Goal: Information Seeking & Learning: Learn about a topic

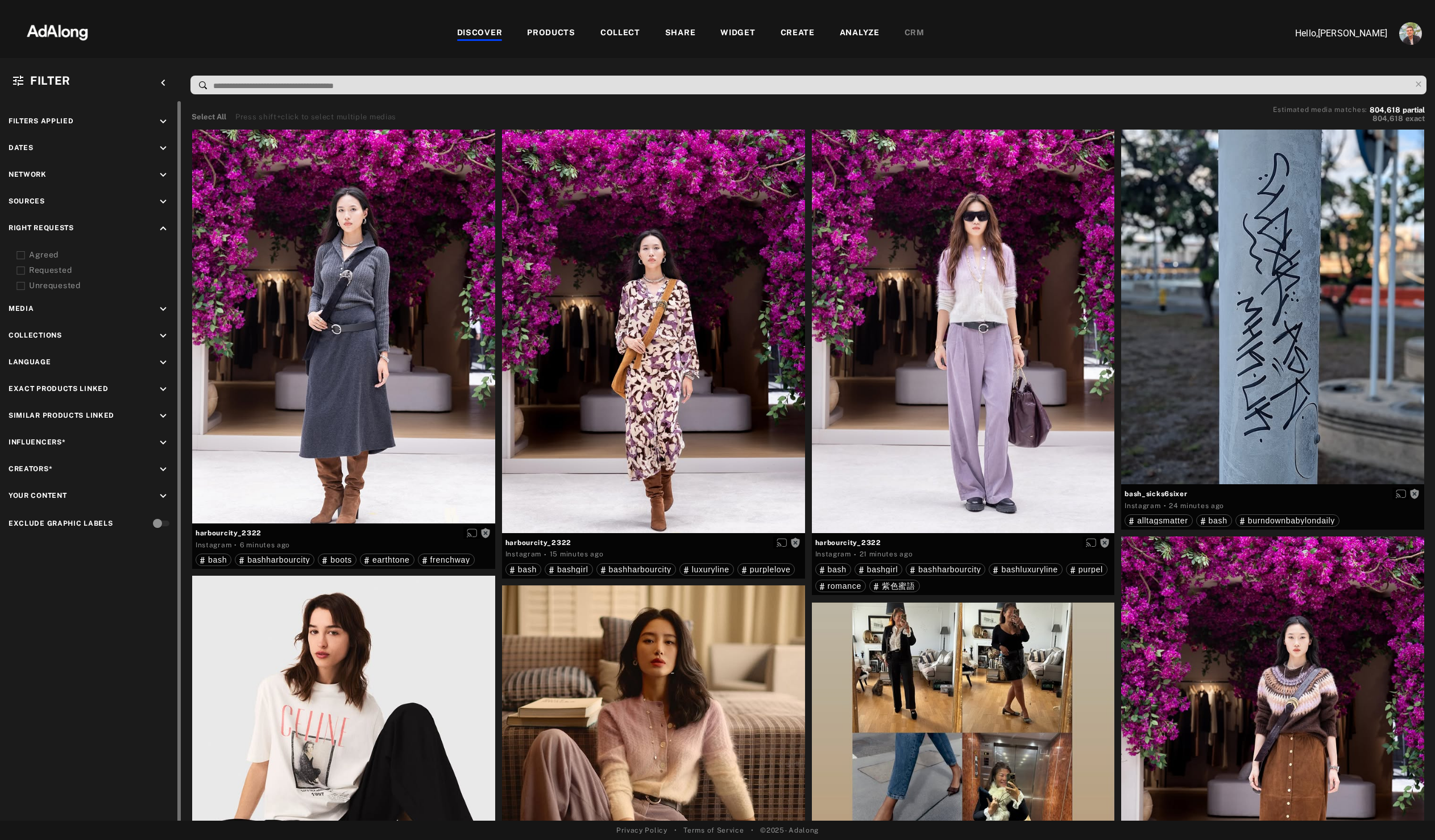
click at [45, 256] on div "Agreed" at bounding box center [101, 254] width 144 height 12
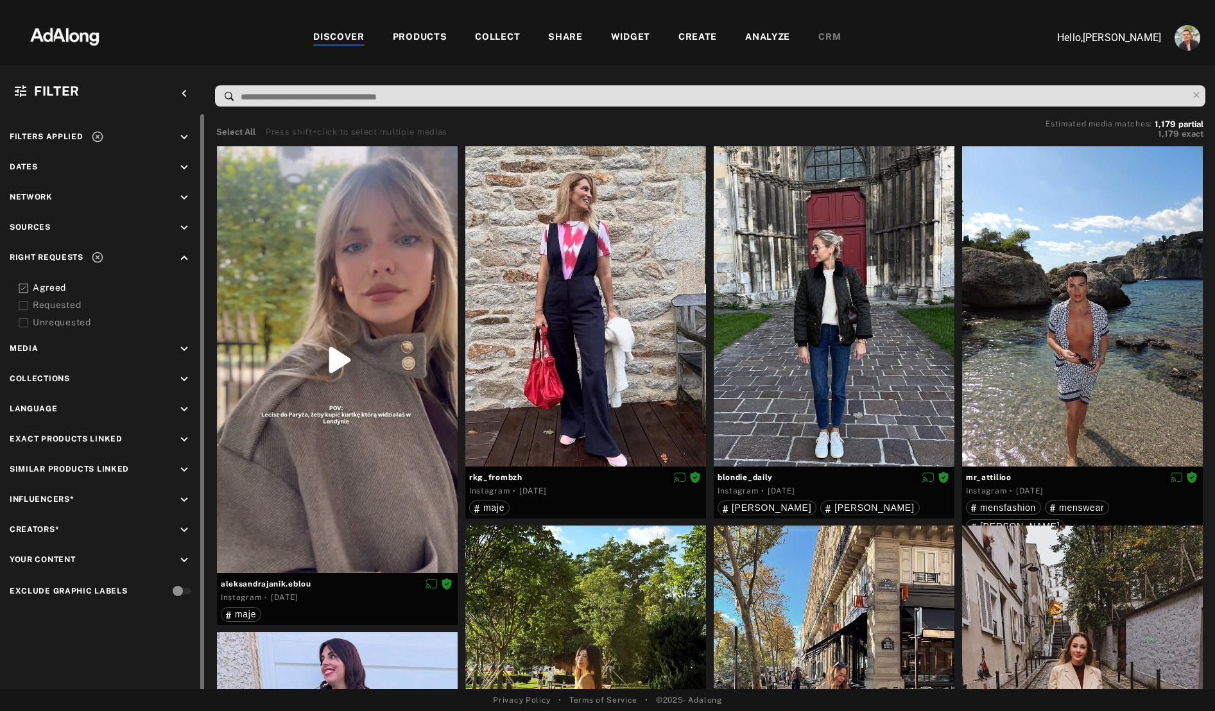
click at [185, 256] on icon "keyboard_arrow_up" at bounding box center [184, 258] width 14 height 14
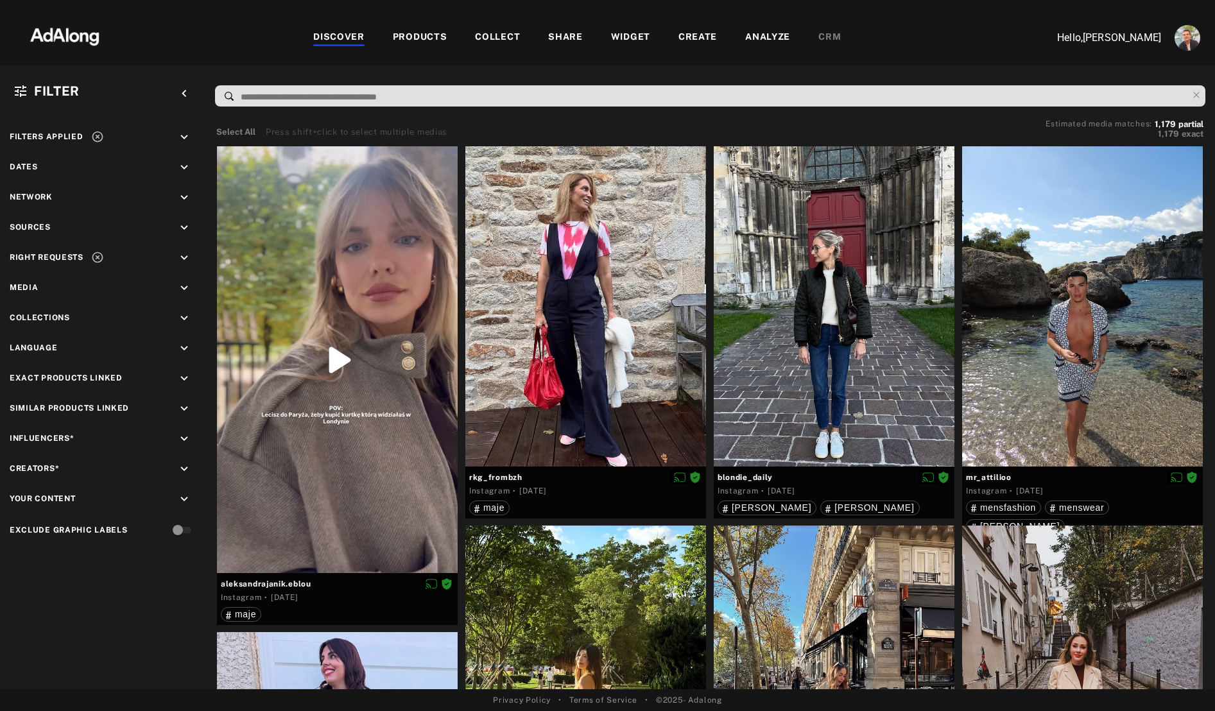
click at [422, 60] on nav "DISCOVER PRODUCTS COLLECT SHARE WIDGET CREATE ANALYZE CRM Hello, [PERSON_NAME]" at bounding box center [607, 32] width 1215 height 65
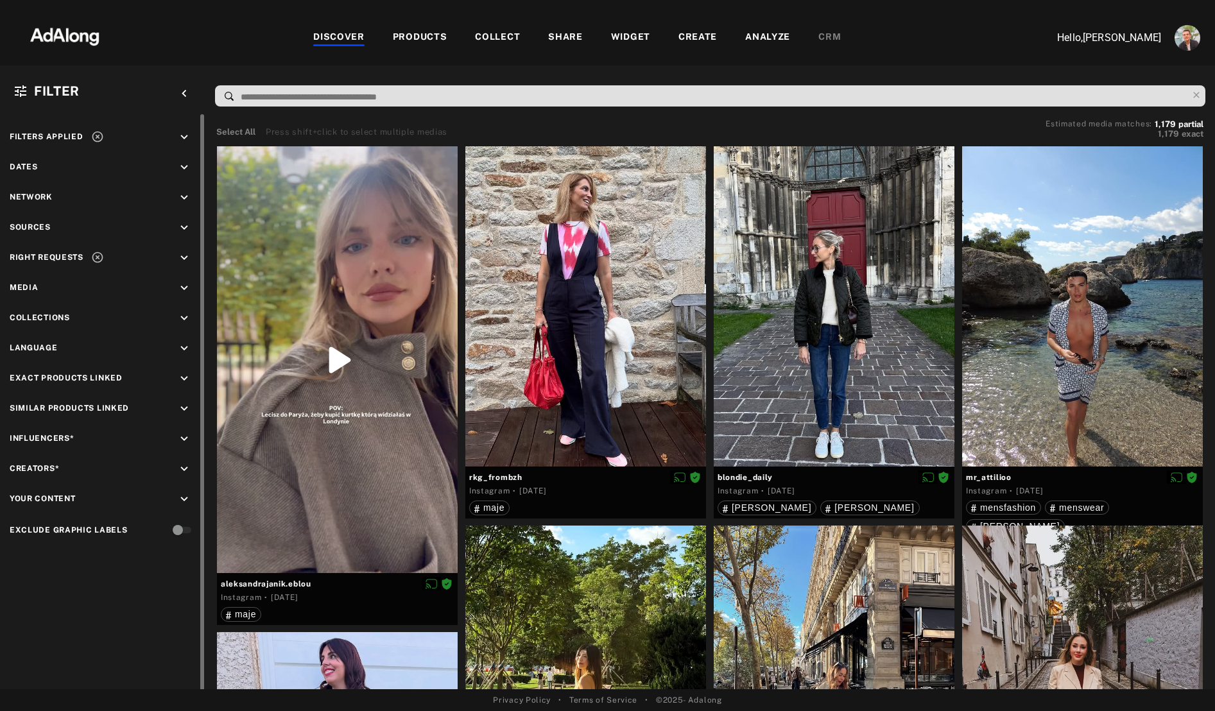
click at [99, 256] on icon at bounding box center [97, 257] width 11 height 11
click at [187, 225] on icon "keyboard_arrow_down" at bounding box center [184, 228] width 14 height 14
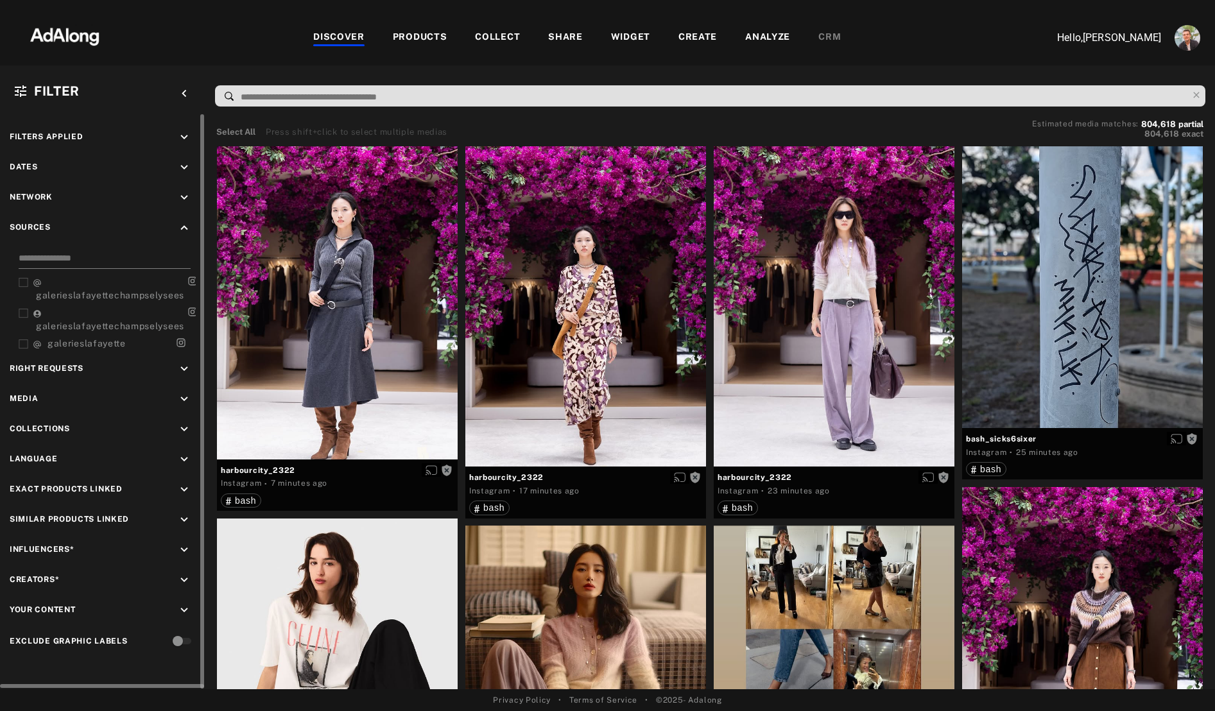
click at [101, 258] on input at bounding box center [105, 259] width 172 height 17
type input "********"
click at [21, 309] on rect at bounding box center [17, 310] width 8 height 8
click at [10, 350] on div "Filters applied keyboard_arrow_down Dates keyboard_arrow_down Network keyboard_…" at bounding box center [102, 390] width 205 height 552
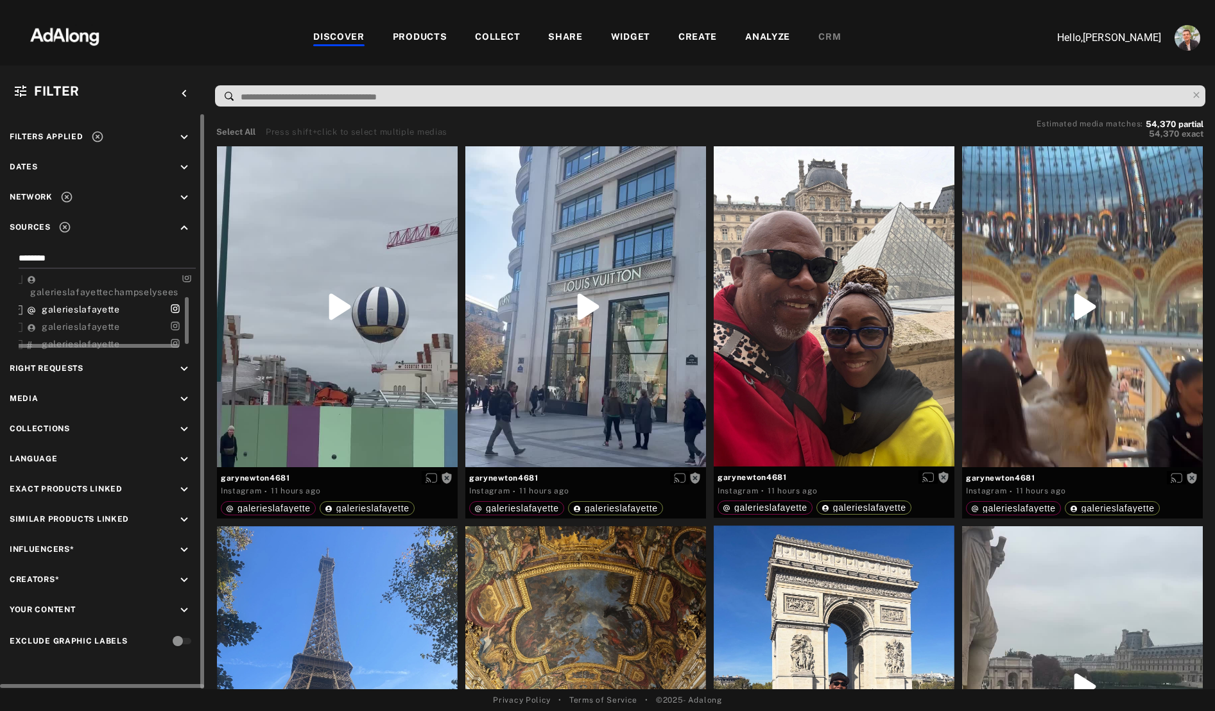
scroll to position [34, 0]
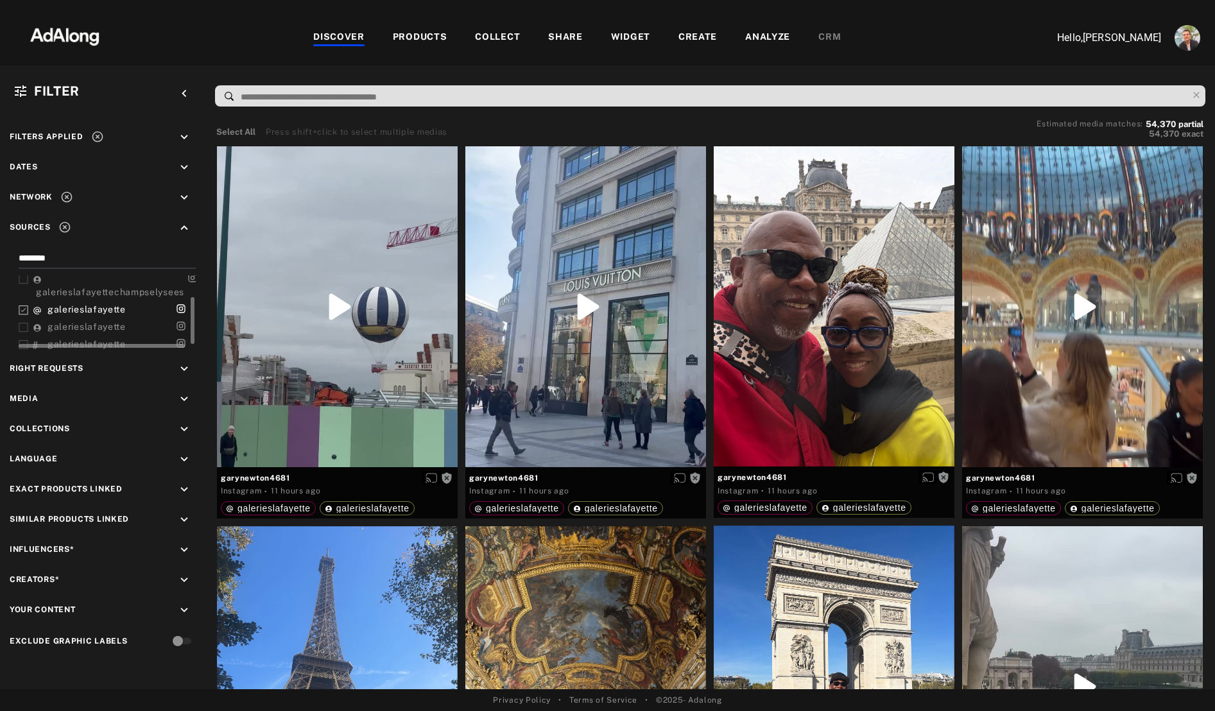
click at [24, 328] on icon at bounding box center [24, 328] width 10 height 10
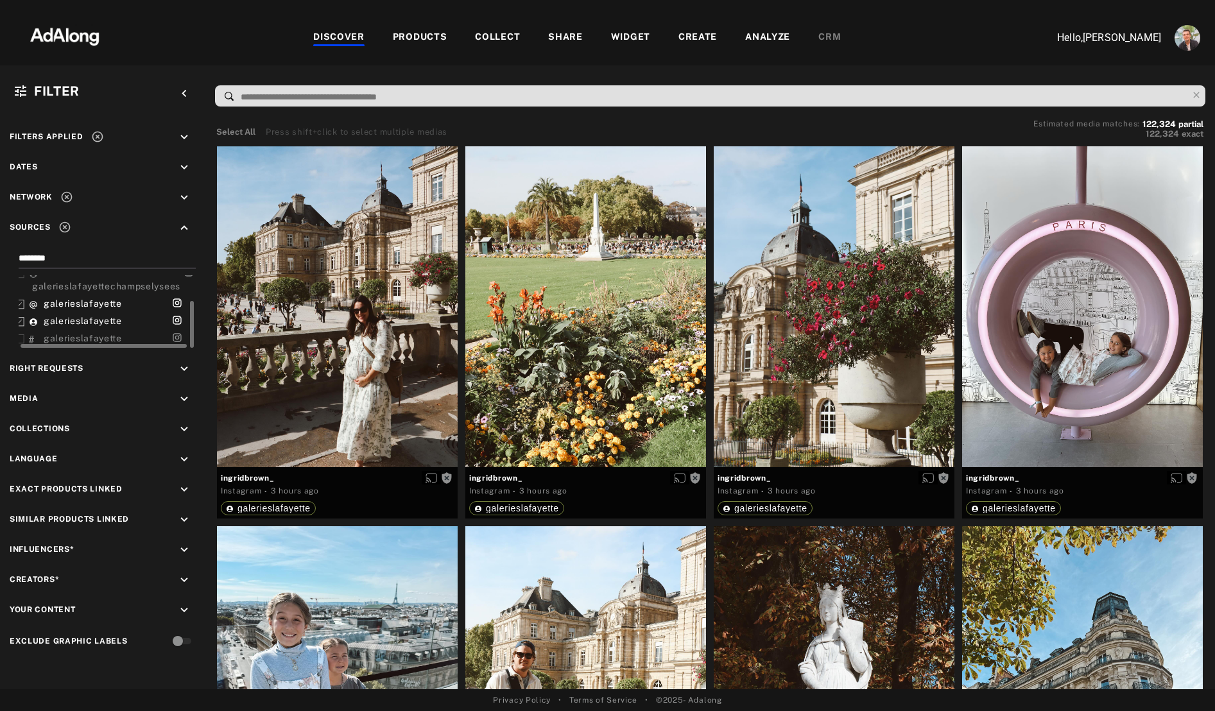
scroll to position [40, 5]
click at [63, 336] on span "galerieslafayette" at bounding box center [81, 338] width 78 height 10
click at [183, 164] on icon "keyboard_arrow_down" at bounding box center [184, 167] width 14 height 14
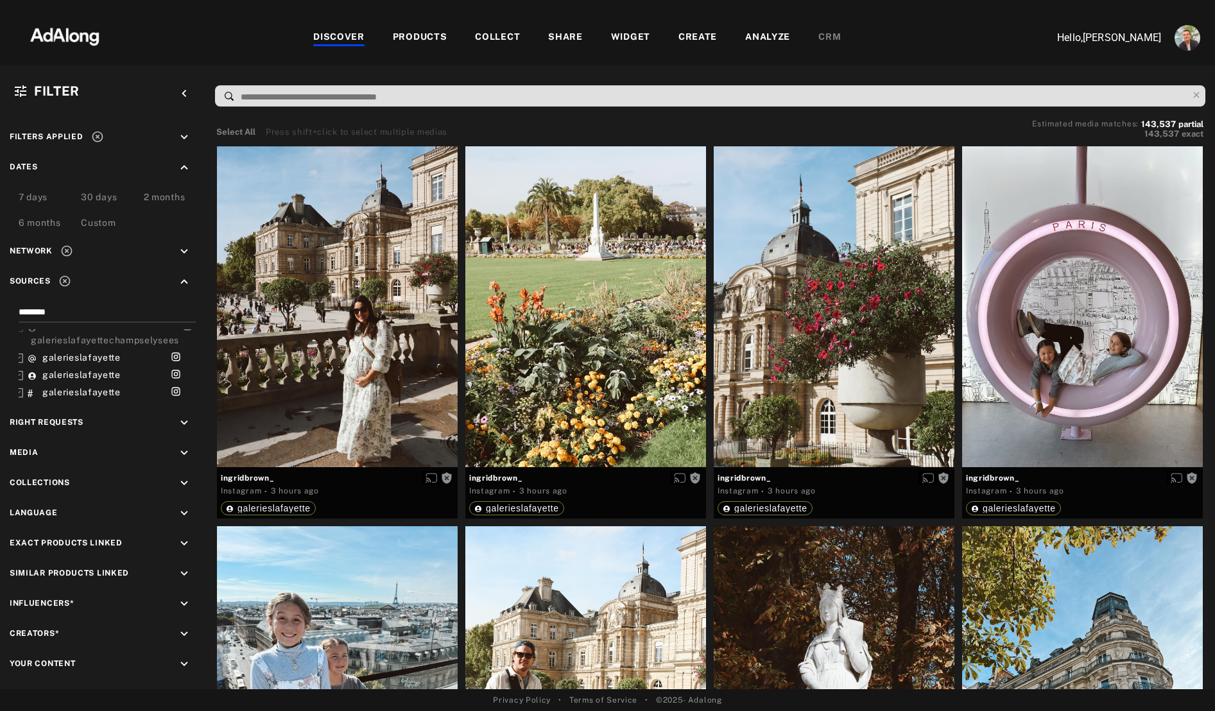
click at [95, 200] on div "30 days" at bounding box center [99, 198] width 36 height 15
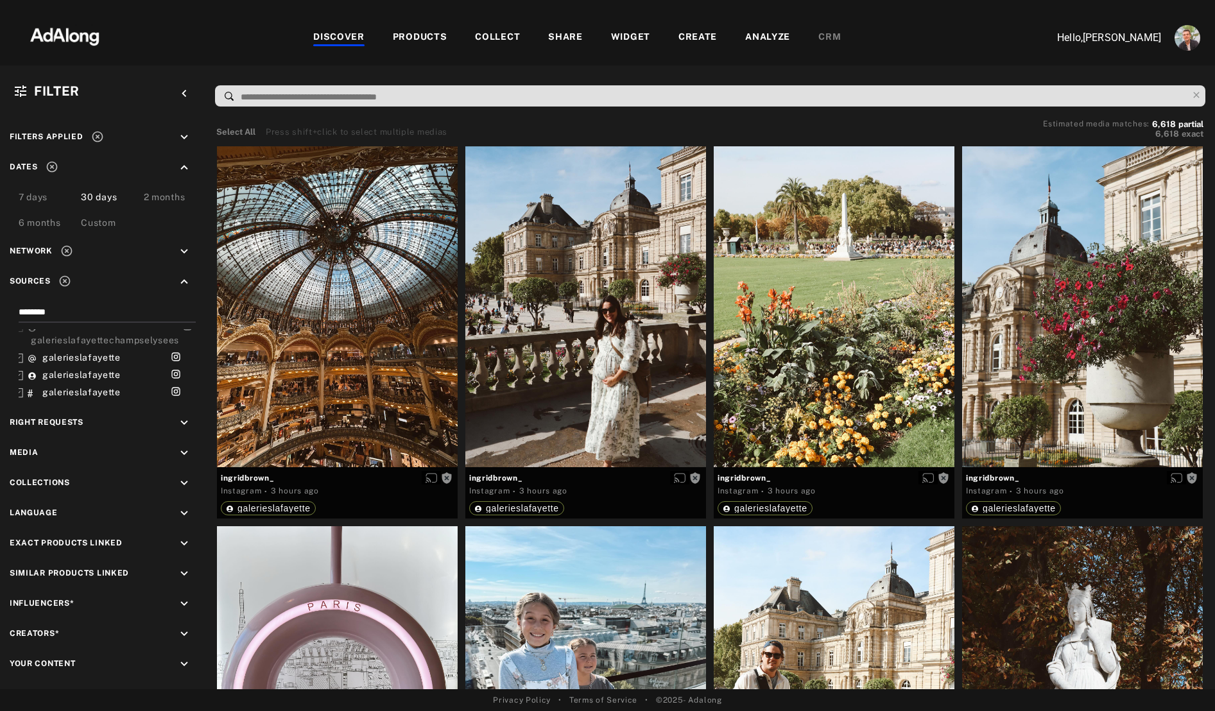
click at [154, 197] on div "2 months" at bounding box center [165, 198] width 42 height 15
click at [28, 220] on div "6 months" at bounding box center [40, 223] width 42 height 15
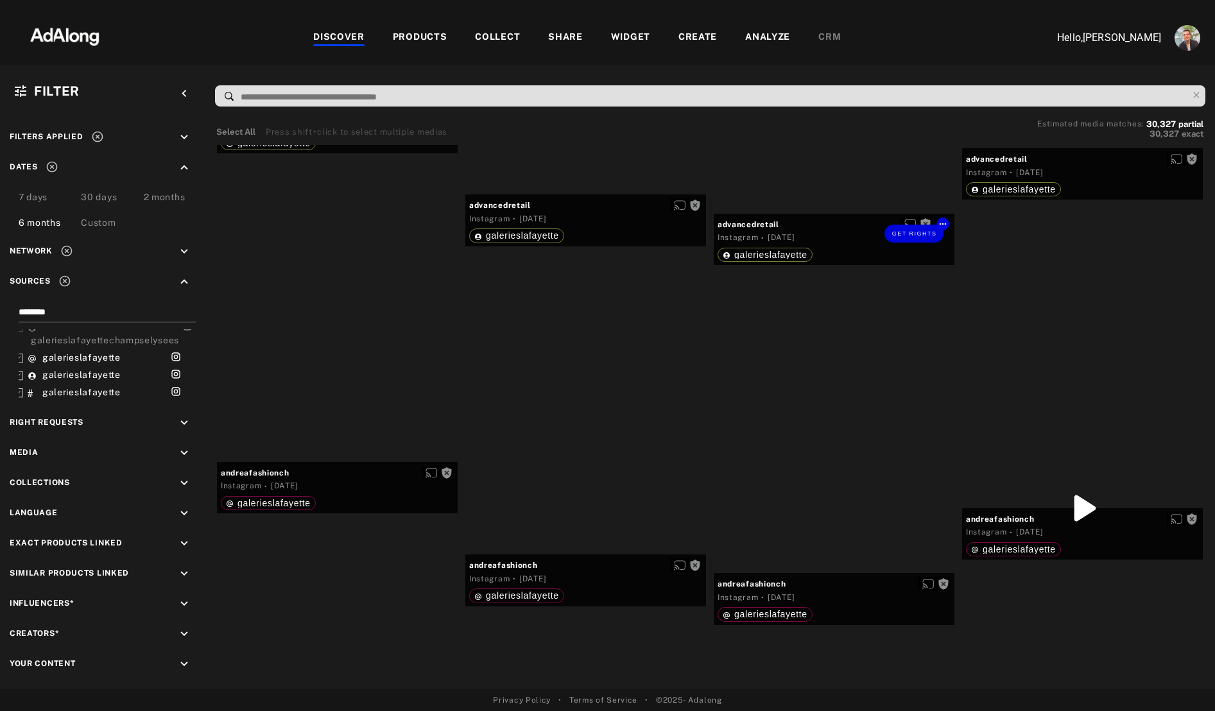
scroll to position [27184, 0]
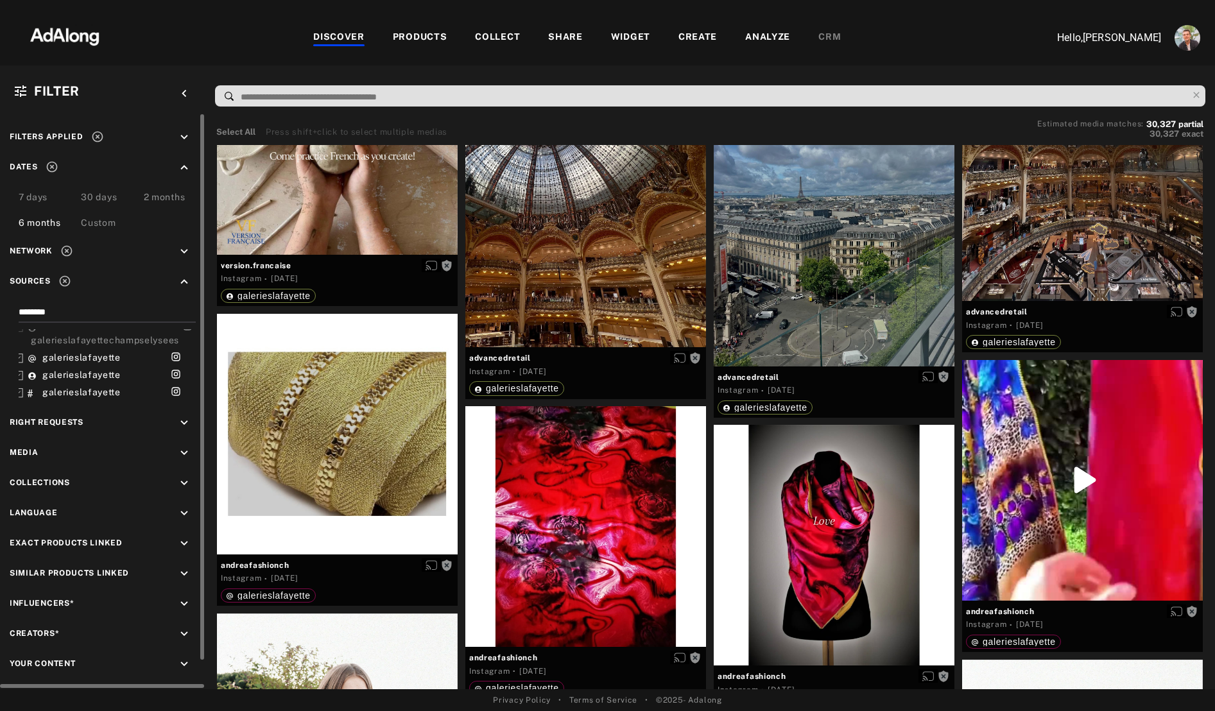
click at [64, 283] on icon at bounding box center [64, 281] width 13 height 13
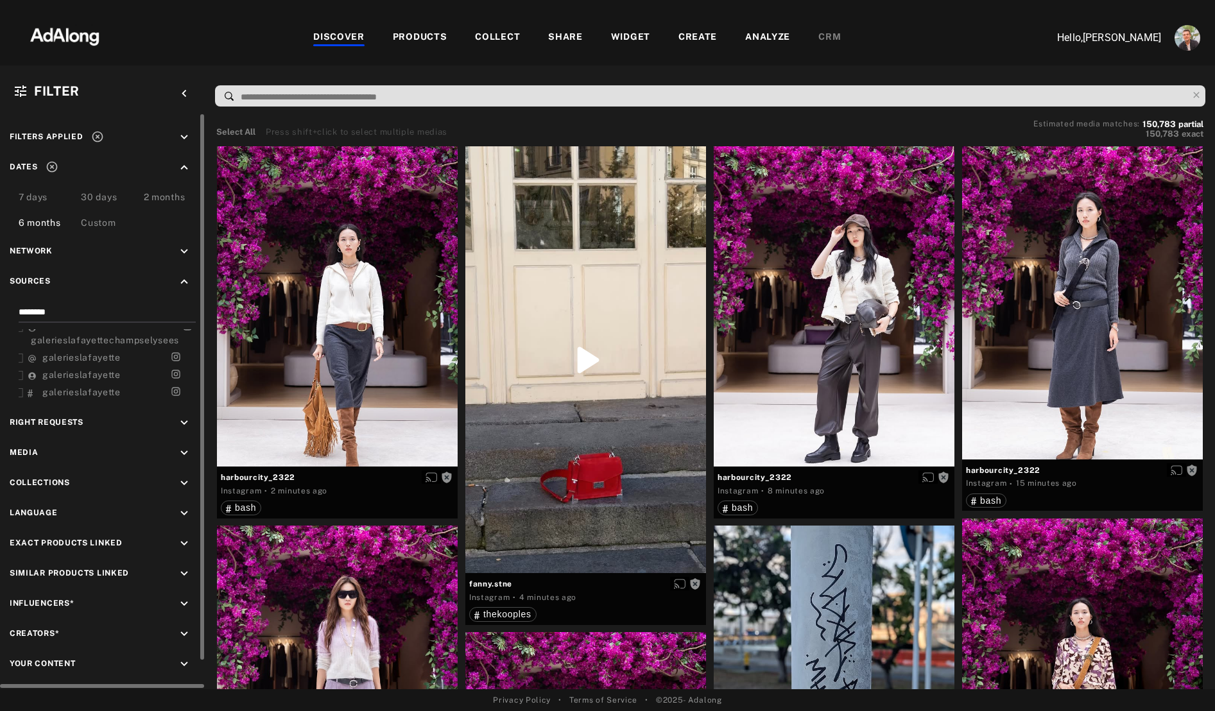
click at [50, 167] on icon at bounding box center [51, 167] width 11 height 11
click at [181, 420] on icon "keyboard_arrow_down" at bounding box center [184, 423] width 14 height 14
click at [41, 452] on div "Agreed" at bounding box center [114, 452] width 163 height 13
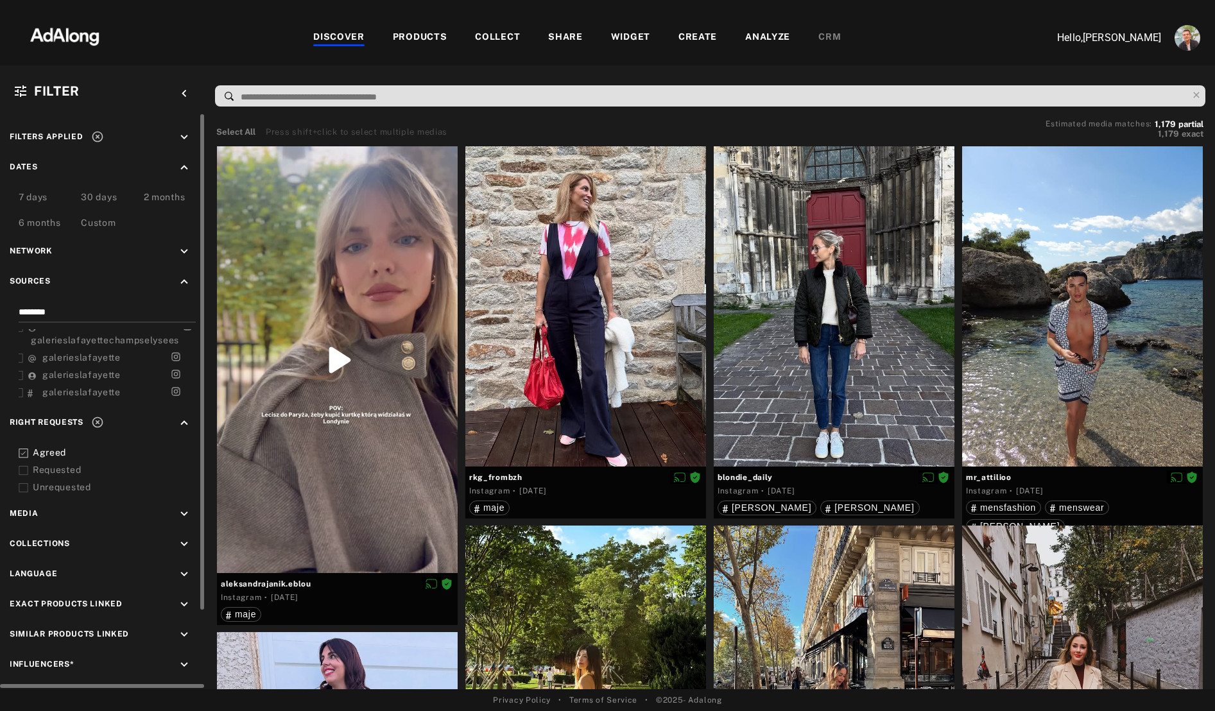
click at [185, 511] on icon "keyboard_arrow_down" at bounding box center [184, 514] width 14 height 14
click at [55, 545] on div "Video" at bounding box center [114, 543] width 163 height 13
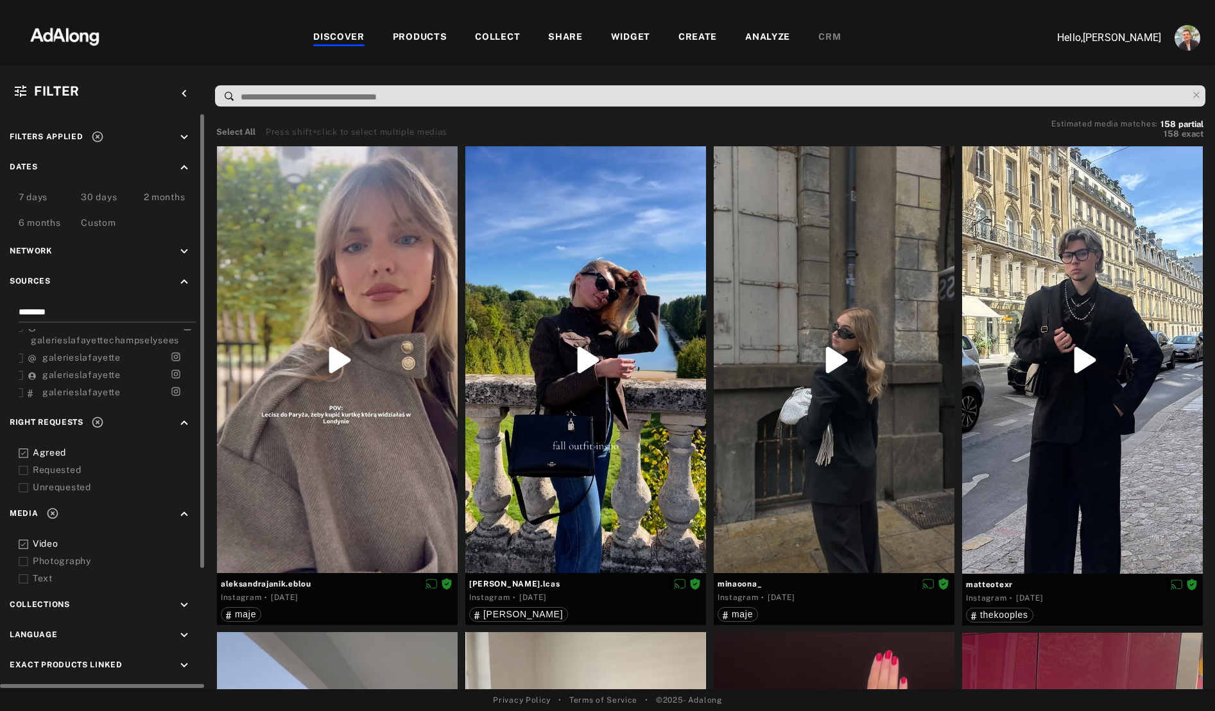
click at [55, 545] on div "Video" at bounding box center [114, 543] width 163 height 13
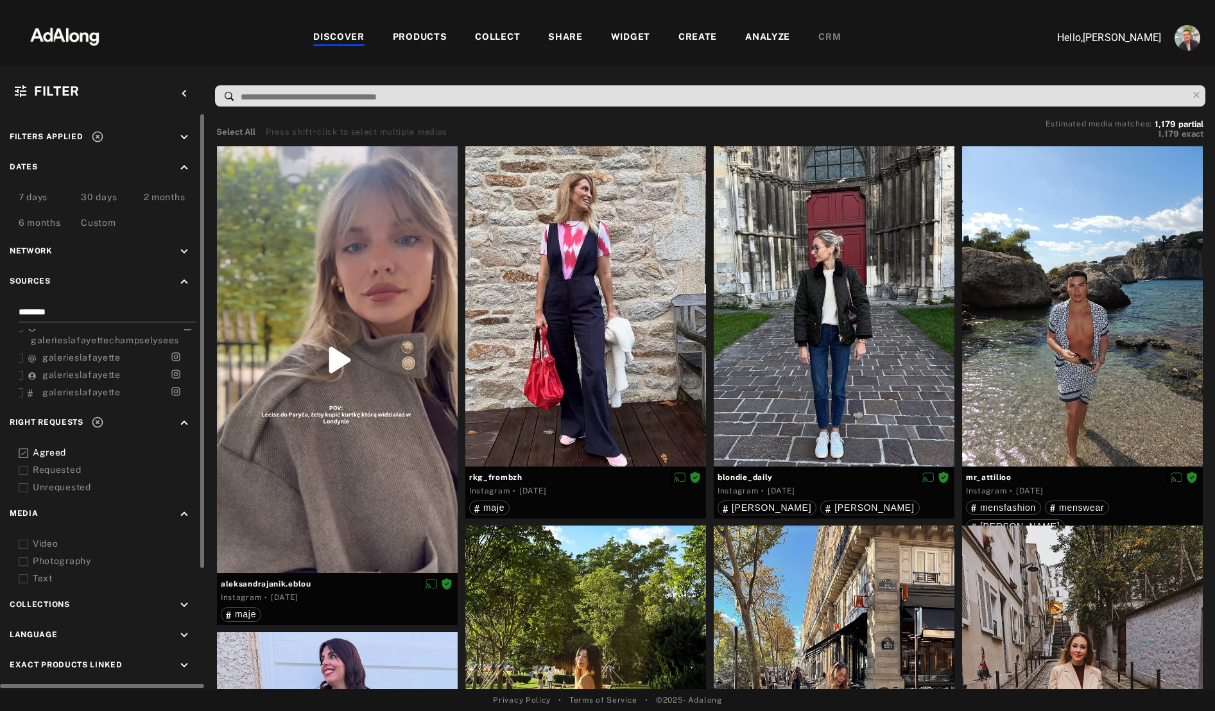
click at [55, 545] on div "Video" at bounding box center [114, 543] width 163 height 13
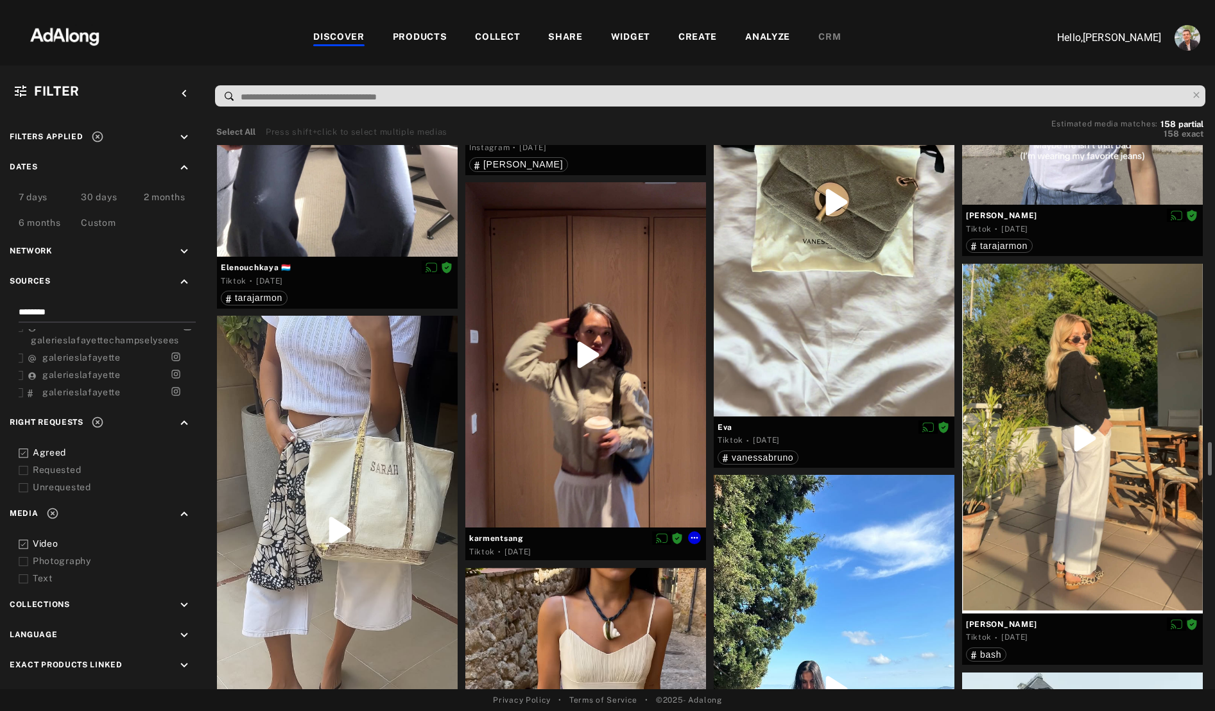
scroll to position [4775, 0]
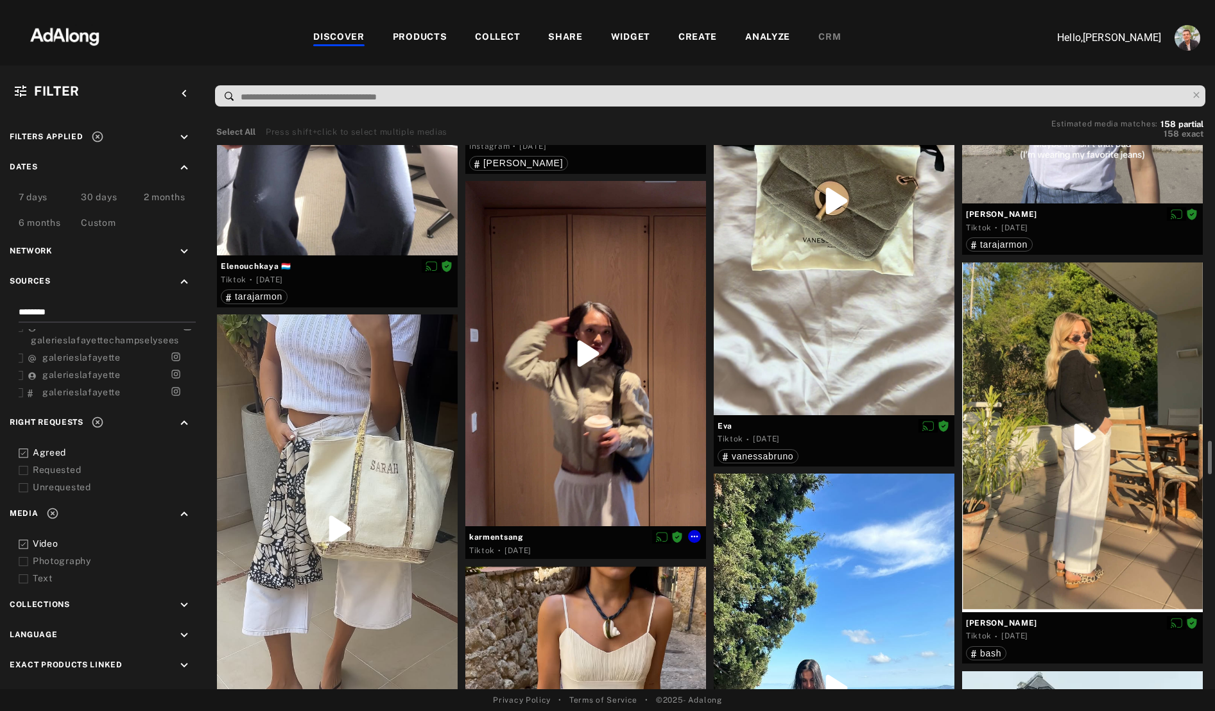
click at [563, 430] on div at bounding box center [585, 353] width 241 height 345
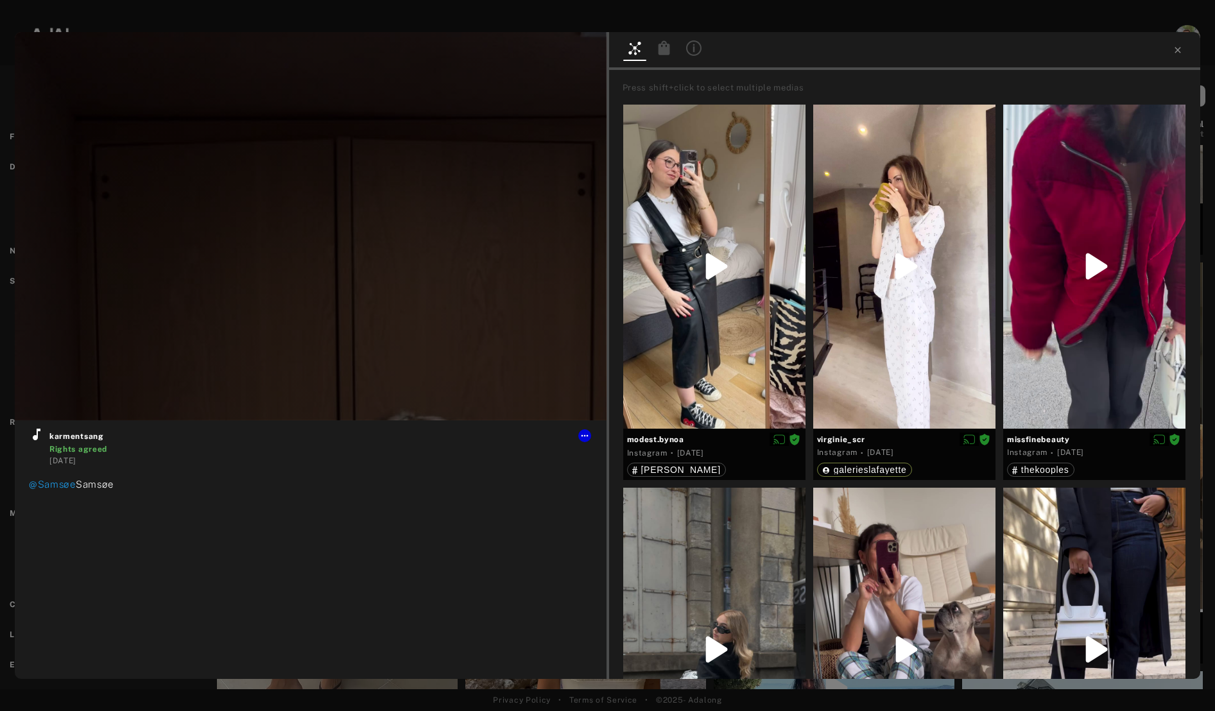
type input "***"
click at [1179, 53] on icon at bounding box center [1177, 50] width 10 height 10
